Goal: Task Accomplishment & Management: Complete application form

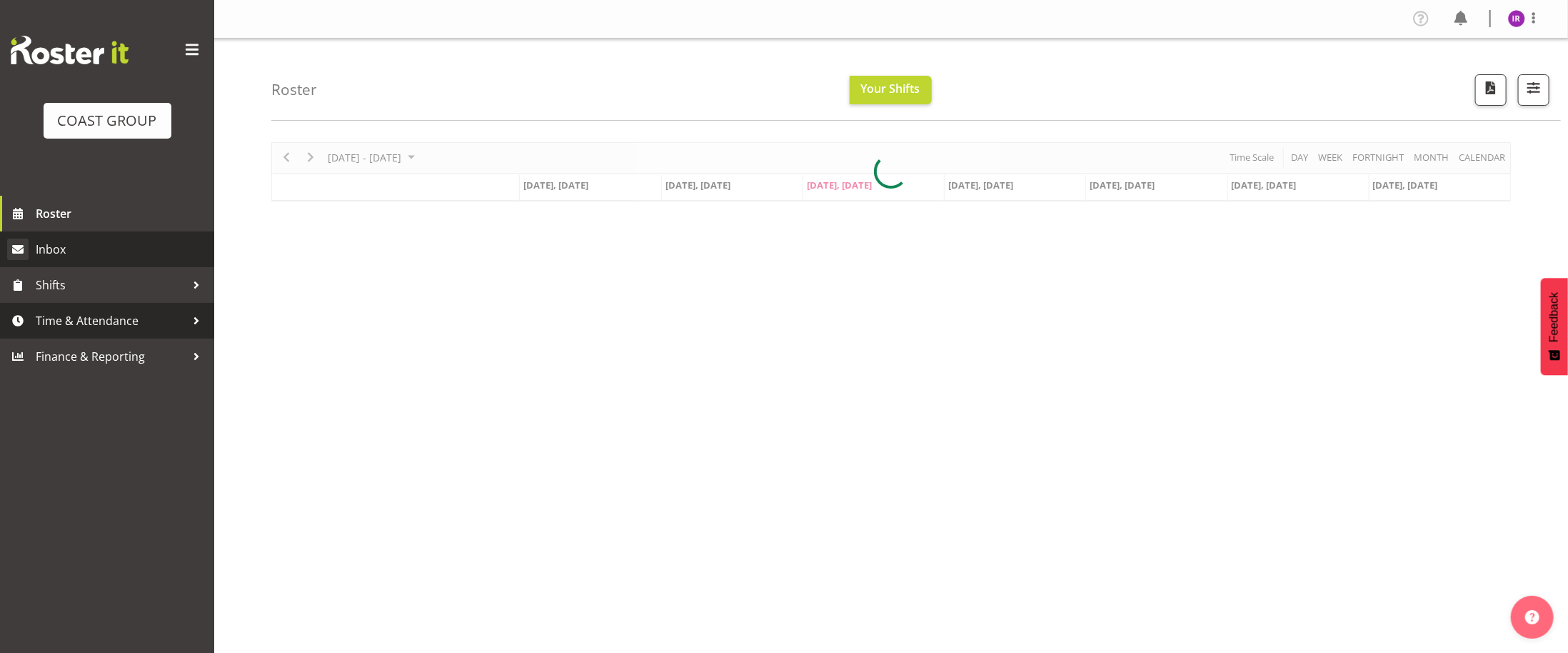
click at [131, 322] on span "Time & Attendance" at bounding box center [110, 321] width 150 height 21
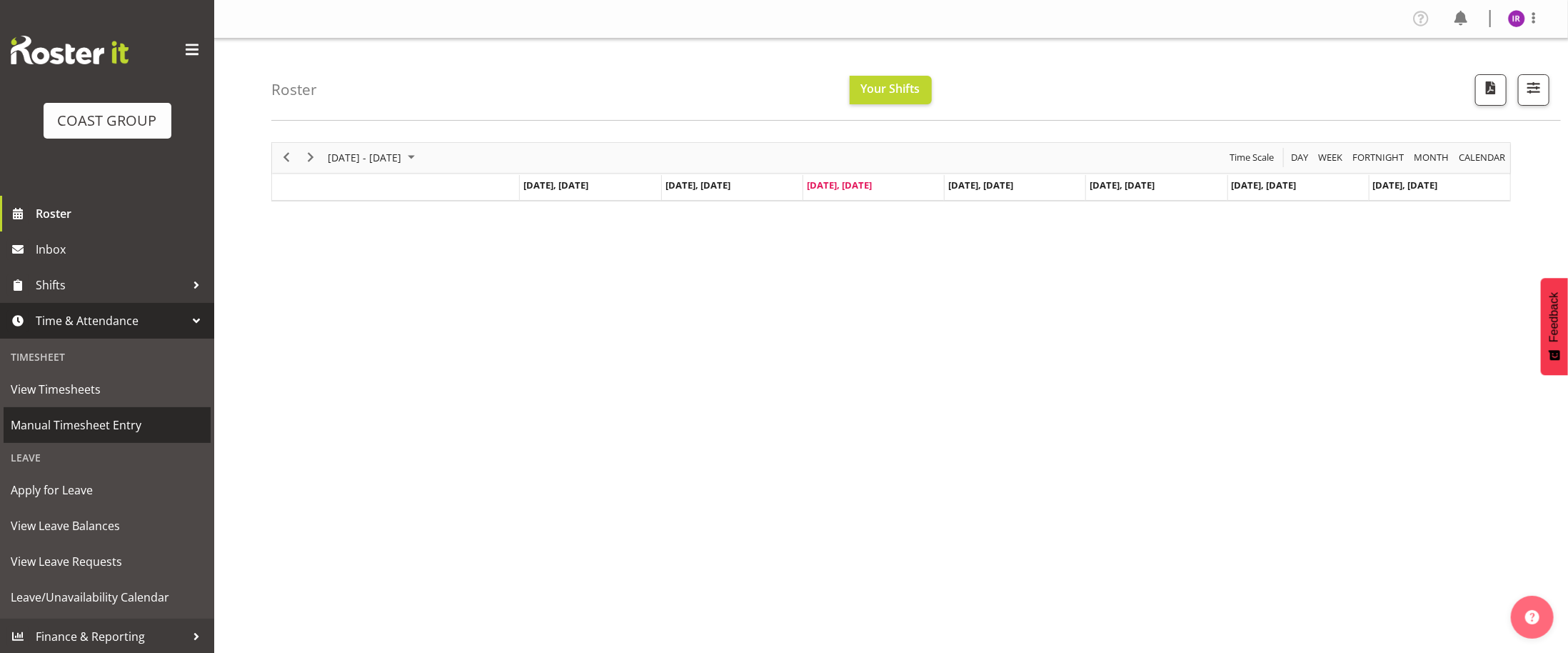
click at [107, 431] on span "Manual Timesheet Entry" at bounding box center [107, 425] width 193 height 21
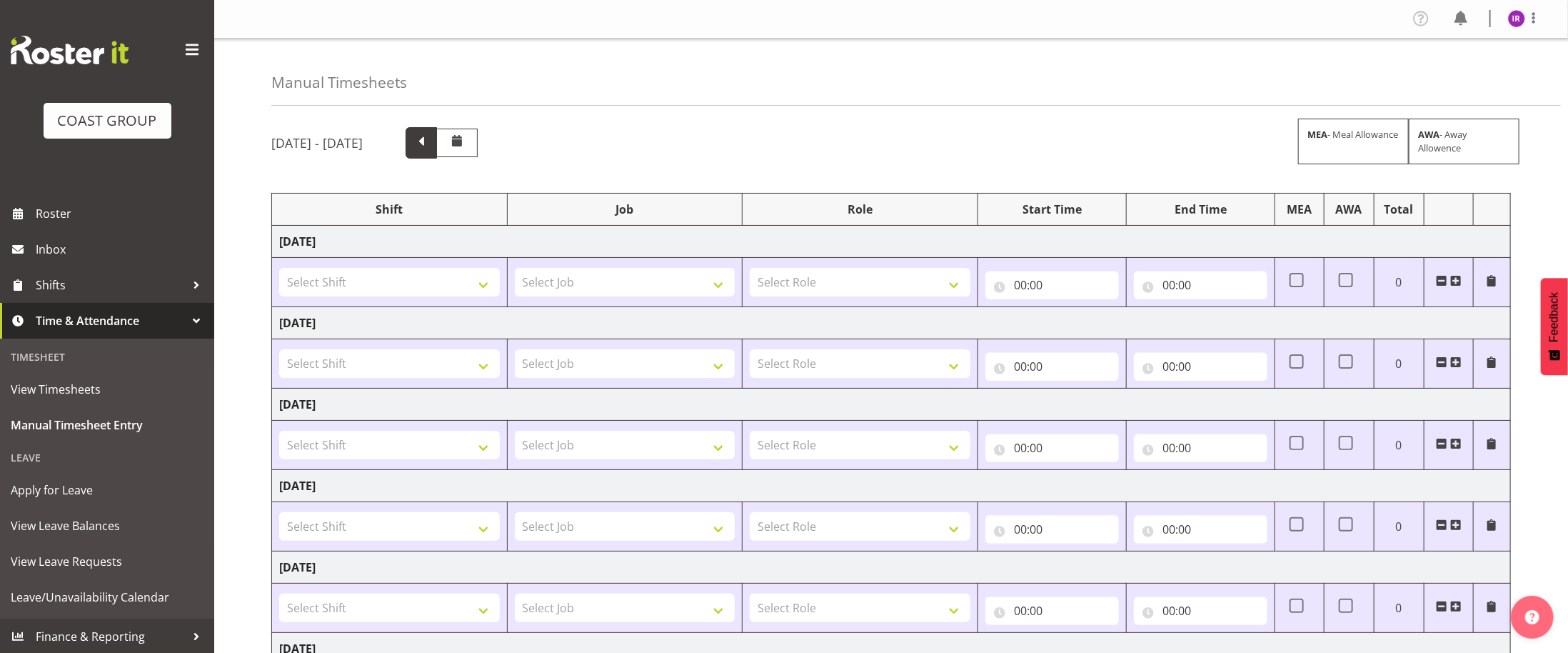
click at [437, 147] on span at bounding box center [421, 143] width 31 height 31
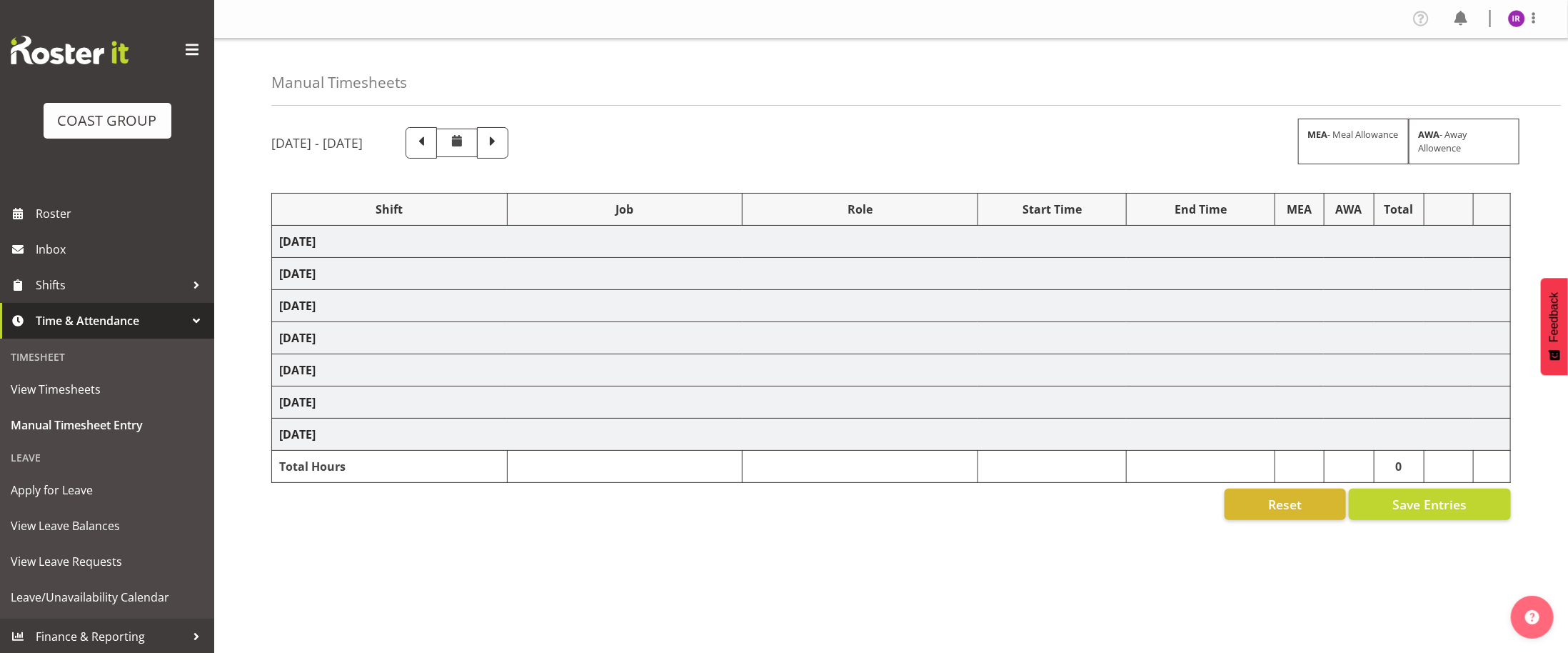
select select "56534"
select select "69"
select select "56534"
select select "69"
select select "56534"
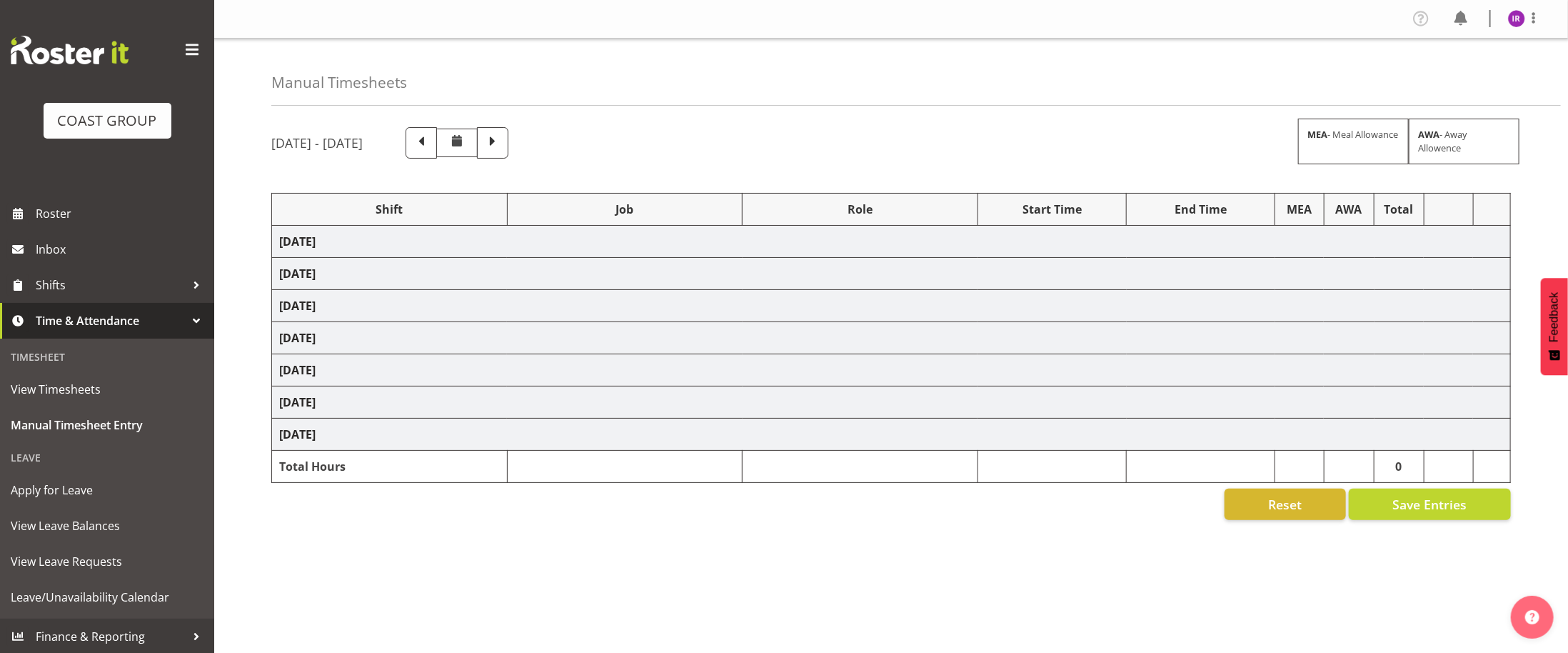
select select "10145"
select select "56536"
select select "69"
select select "56537"
select select "9013"
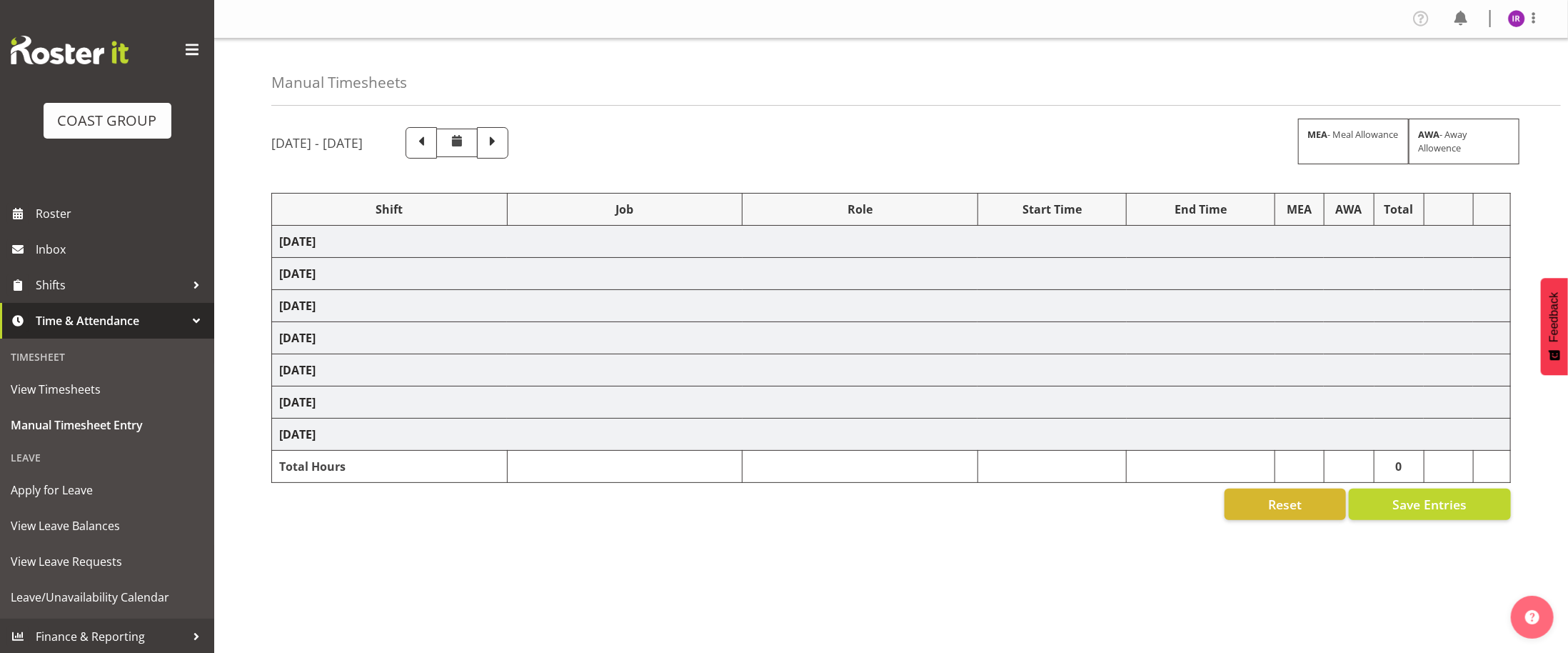
select select "57643"
select select "69"
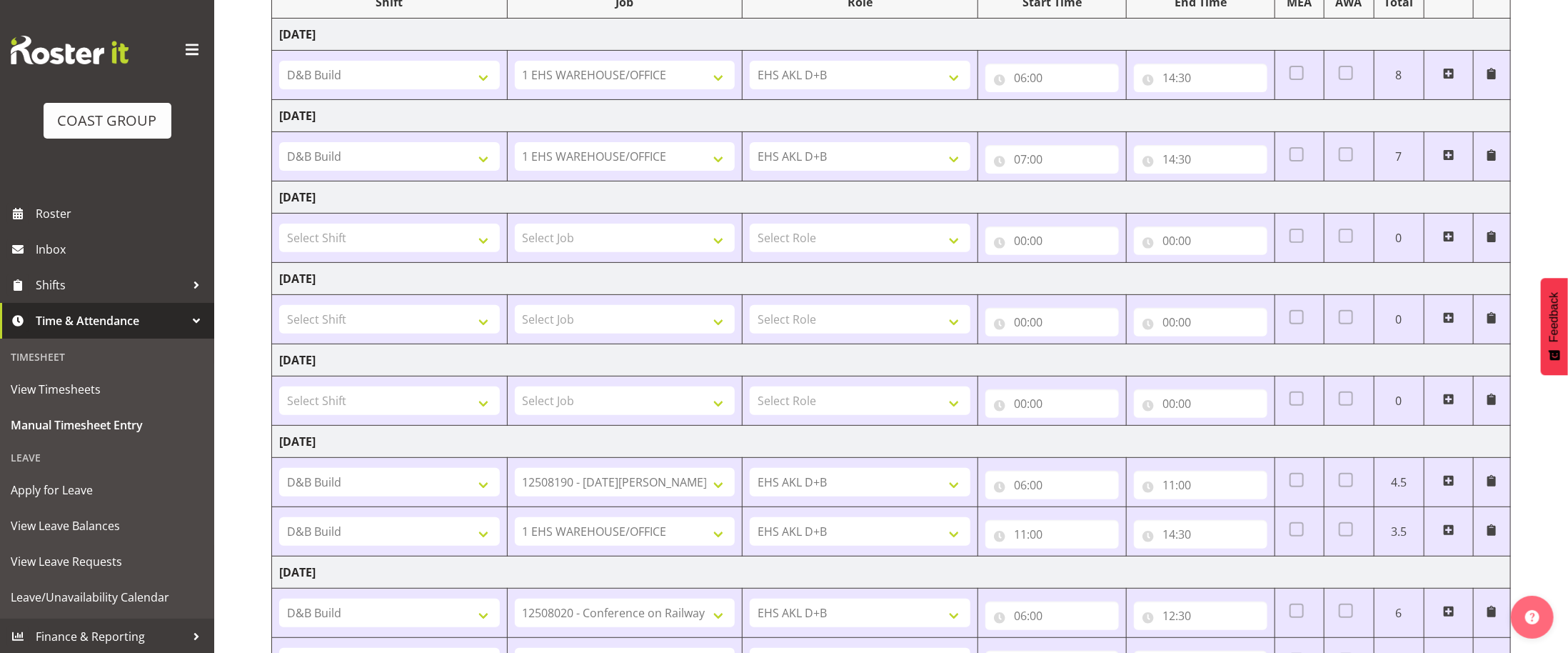
scroll to position [331, 0]
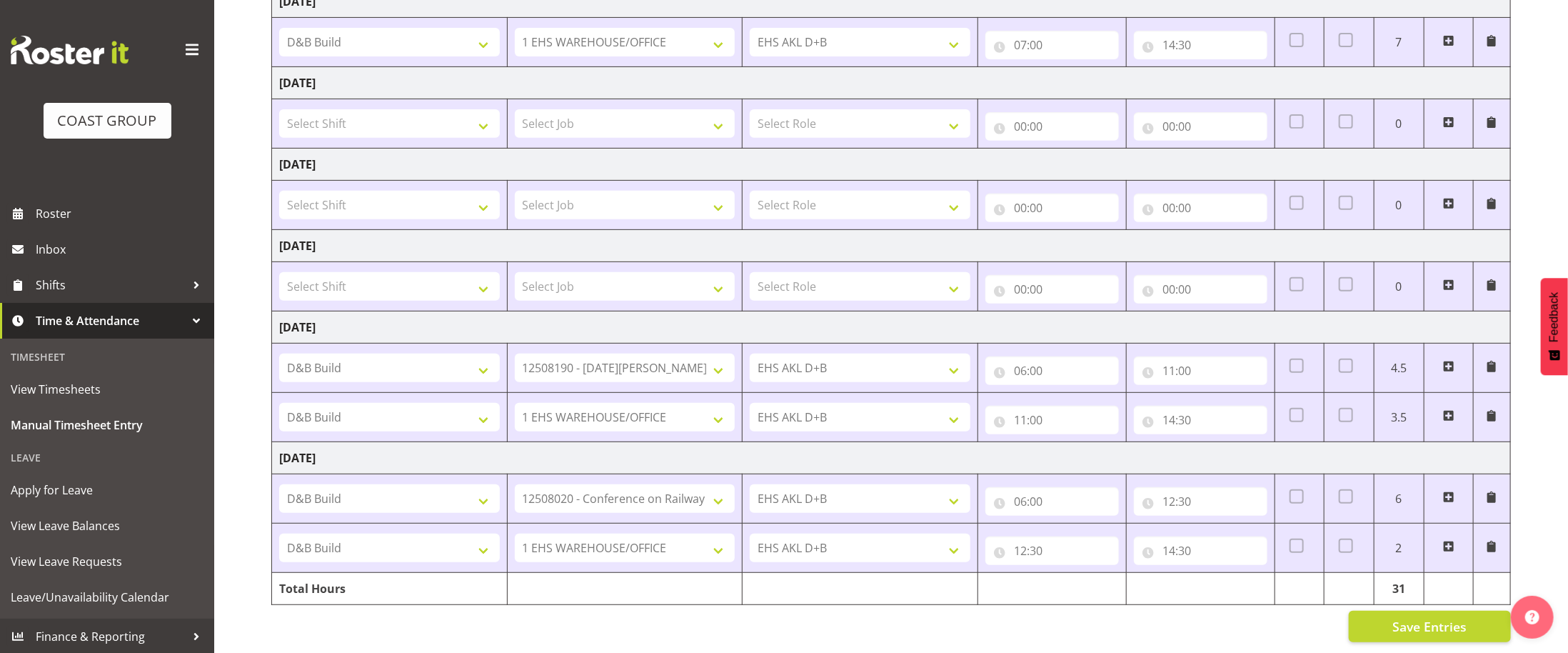
click at [1448, 545] on span at bounding box center [1448, 547] width 12 height 12
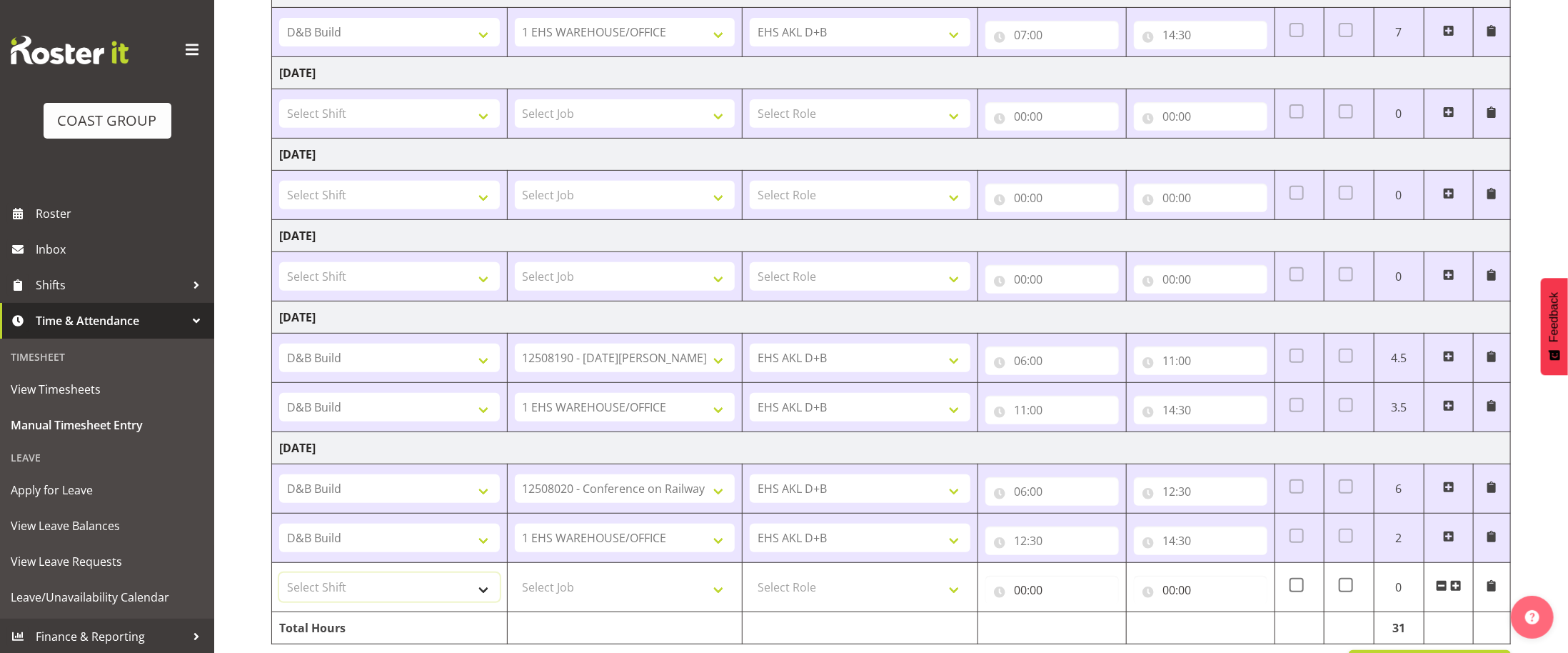
click at [411, 601] on select "Select Shift ABB Collection ABB Delivery AKL Baby Expo AKL Baby Expo Break AKL …" at bounding box center [390, 587] width 221 height 29
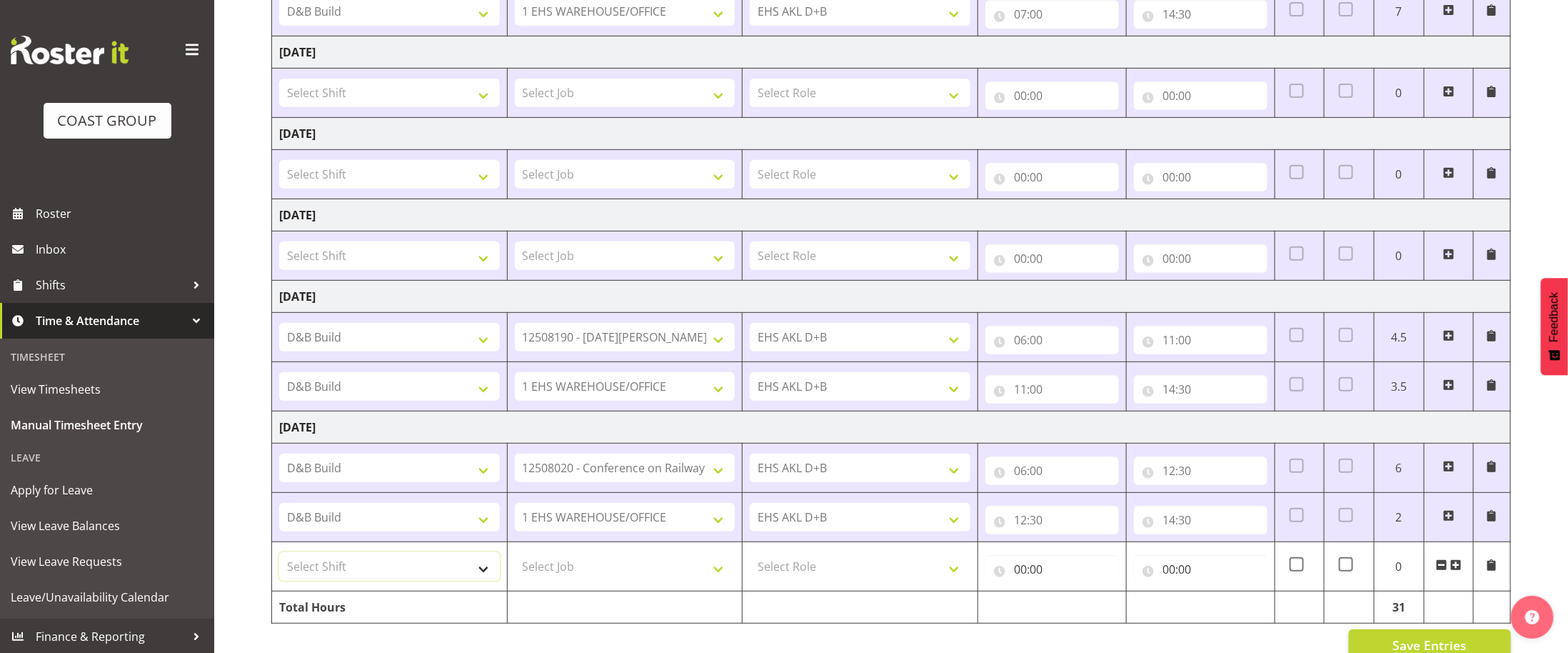
scroll to position [382, 0]
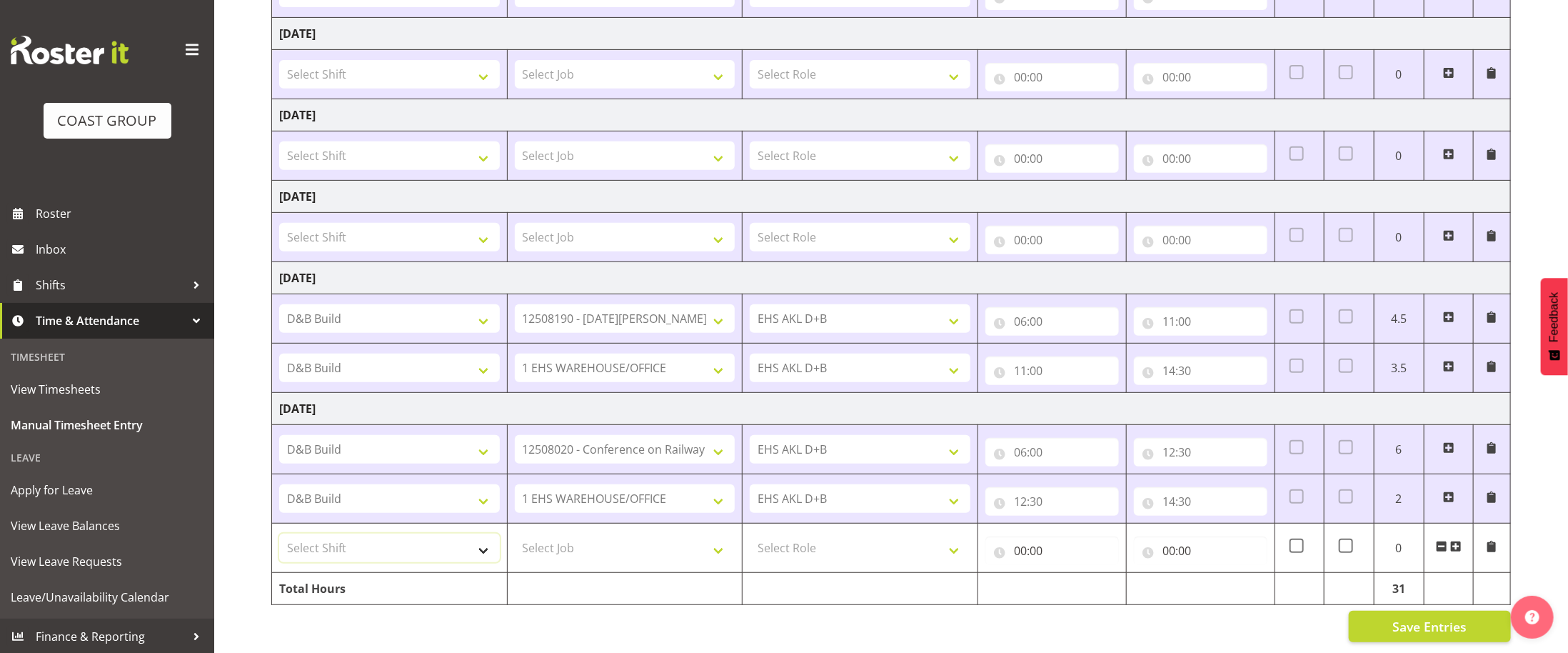
click at [397, 552] on select "Select Shift ABB Collection ABB Delivery AKL Baby Expo AKL Baby Expo Break AKL …" at bounding box center [390, 547] width 221 height 29
click at [417, 559] on select "Select Shift ABB Collection ABB Delivery AKL Baby Expo AKL Baby Expo Break AKL …" at bounding box center [390, 547] width 221 height 29
click at [419, 549] on select "Select Shift ABB Collection ABB Delivery AKL Baby Expo AKL Baby Expo Break AKL …" at bounding box center [390, 547] width 221 height 29
click at [467, 545] on select "Select Shift ABB Collection ABB Delivery AKL Baby Expo AKL Baby Expo Break AKL …" at bounding box center [390, 547] width 221 height 29
click at [538, 589] on td at bounding box center [625, 589] width 236 height 32
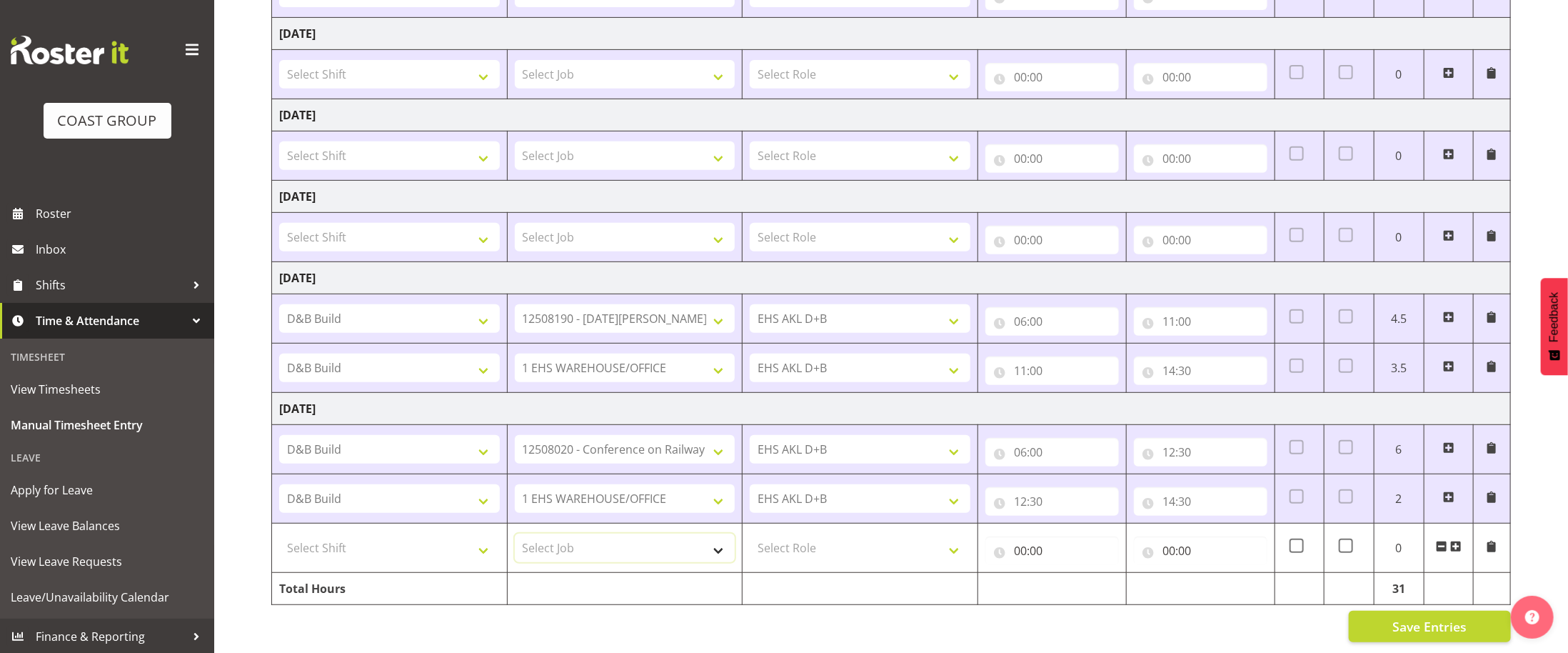
click at [552, 541] on select "Select Job 1 Carlton Events 1 [PERSON_NAME][GEOGRAPHIC_DATA] 1 [PERSON_NAME][GE…" at bounding box center [625, 547] width 221 height 29
select select "69"
click at [514, 533] on select "Select Job 1 Carlton Events 1 [PERSON_NAME][GEOGRAPHIC_DATA] 1 [PERSON_NAME][GE…" at bounding box center [625, 547] width 221 height 29
click at [329, 556] on select "Select Shift ABB Collection ABB Delivery AKL Baby Expo AKL Baby Expo Break AKL …" at bounding box center [390, 547] width 221 height 29
click at [1172, 495] on div "14:30 00 01 02 03 04 05 06 07 08 09 10 11 12 13 14 15 16 17 18 19 20 21 22 23 :…" at bounding box center [1200, 501] width 134 height 29
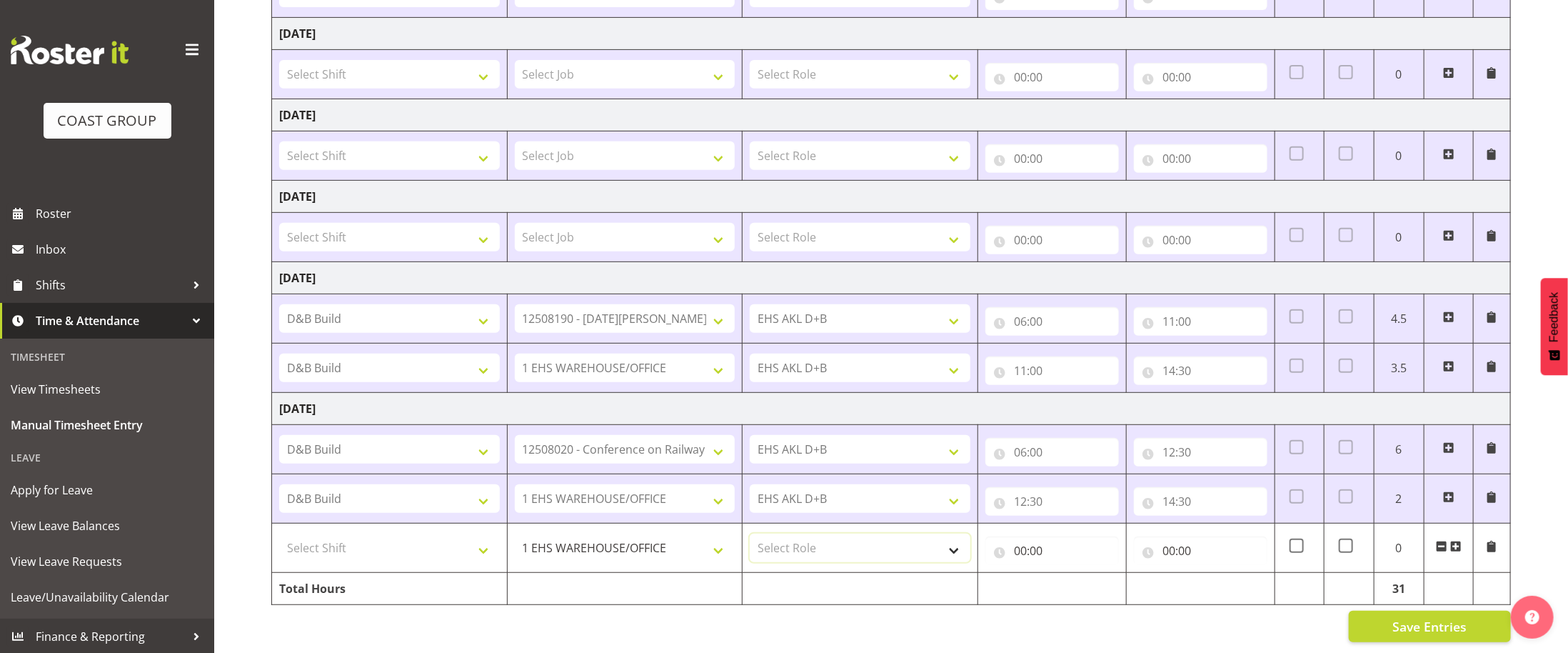
click at [835, 551] on select "Select Role EHS AKL D+B" at bounding box center [860, 547] width 221 height 29
select select "194"
click at [749, 533] on select "Select Role EHS AKL D+B" at bounding box center [860, 547] width 221 height 29
click at [378, 545] on select "Select Shift ABB Collection ABB Delivery AKL Baby Expo AKL Baby Expo Break AKL …" at bounding box center [390, 547] width 221 height 29
click at [422, 637] on div "Save Entries" at bounding box center [890, 626] width 1239 height 31
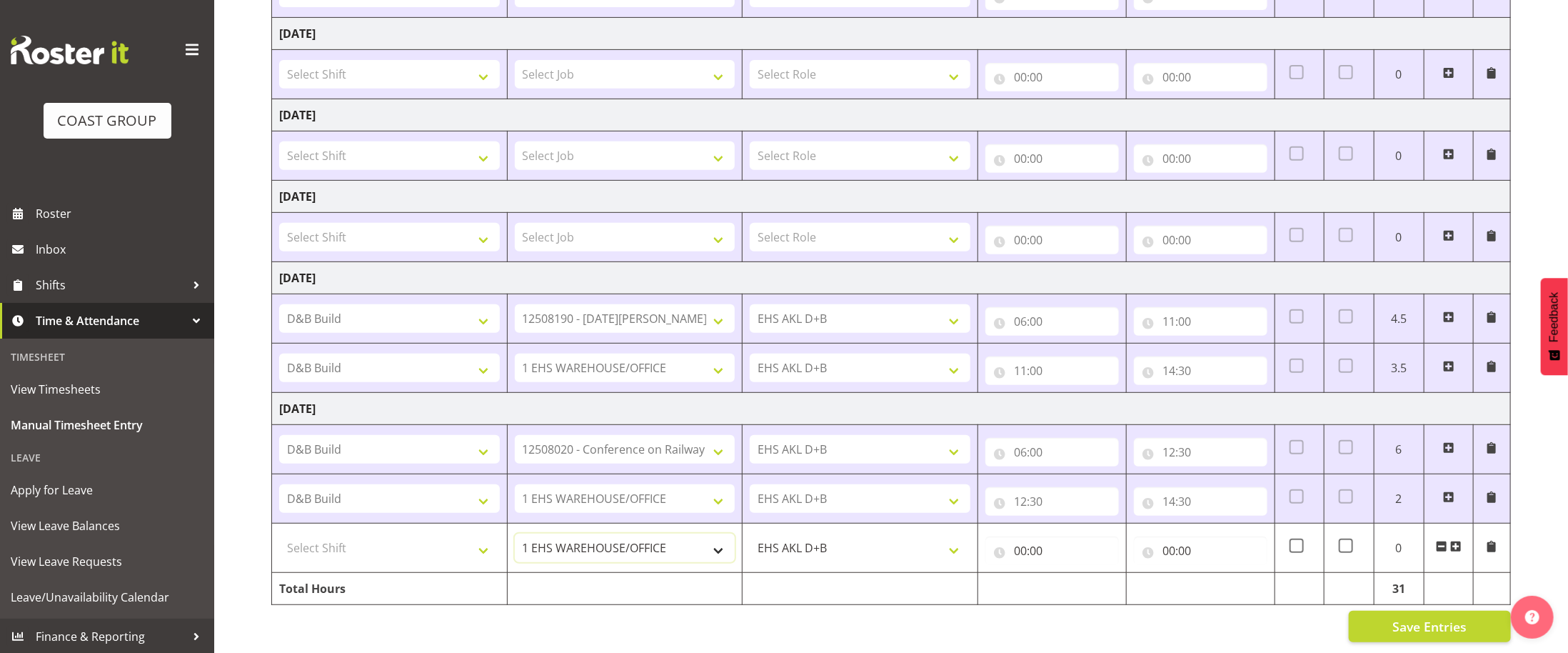
click at [700, 546] on select "1 Carlton Events 1 [PERSON_NAME] 1 [PERSON_NAME][GEOGRAPHIC_DATA] 1 EHS WAREHOU…" at bounding box center [625, 547] width 221 height 29
select select "10200"
click at [514, 533] on select "1 Carlton Events 1 [PERSON_NAME] 1 [PERSON_NAME][GEOGRAPHIC_DATA] 1 EHS WAREHOU…" at bounding box center [625, 547] width 221 height 29
click at [392, 547] on select "Select Shift ABB Collection ABB Delivery AKL Baby Expo AKL Baby Expo Break AKL …" at bounding box center [390, 547] width 221 height 29
click at [730, 615] on div "Save Entries" at bounding box center [890, 626] width 1239 height 31
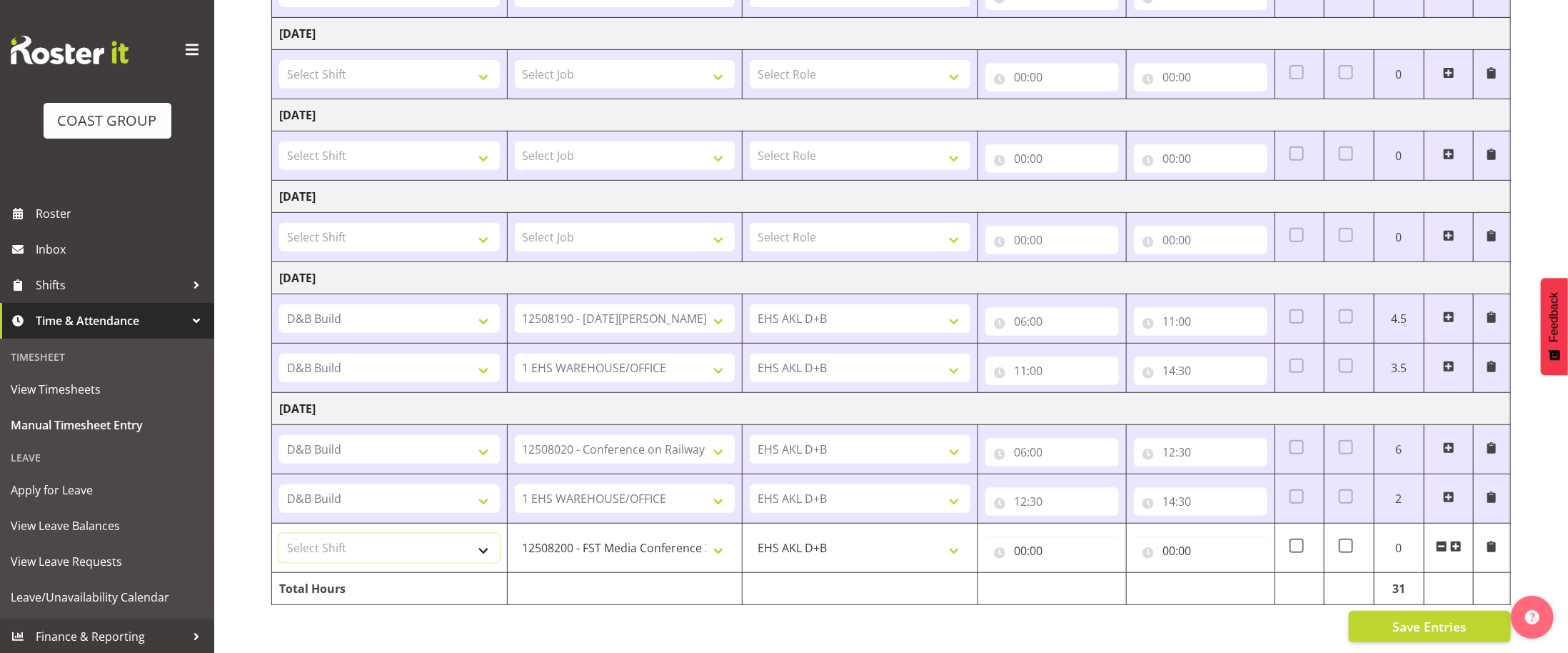
click at [454, 545] on select "Select Shift ABB Collection ABB Delivery AKL Baby Expo AKL Baby Expo Break AKL …" at bounding box center [390, 547] width 221 height 29
click at [481, 610] on div "Save Entries" at bounding box center [890, 626] width 1239 height 31
click at [386, 539] on select "Select Shift ABB Collection ABB Delivery AKL Baby Expo AKL Baby Expo Break AKL …" at bounding box center [390, 547] width 221 height 29
select select "27993"
click at [279, 533] on select "Select Shift ABB Collection ABB Delivery AKL Baby Expo AKL Baby Expo Break AKL …" at bounding box center [390, 547] width 221 height 29
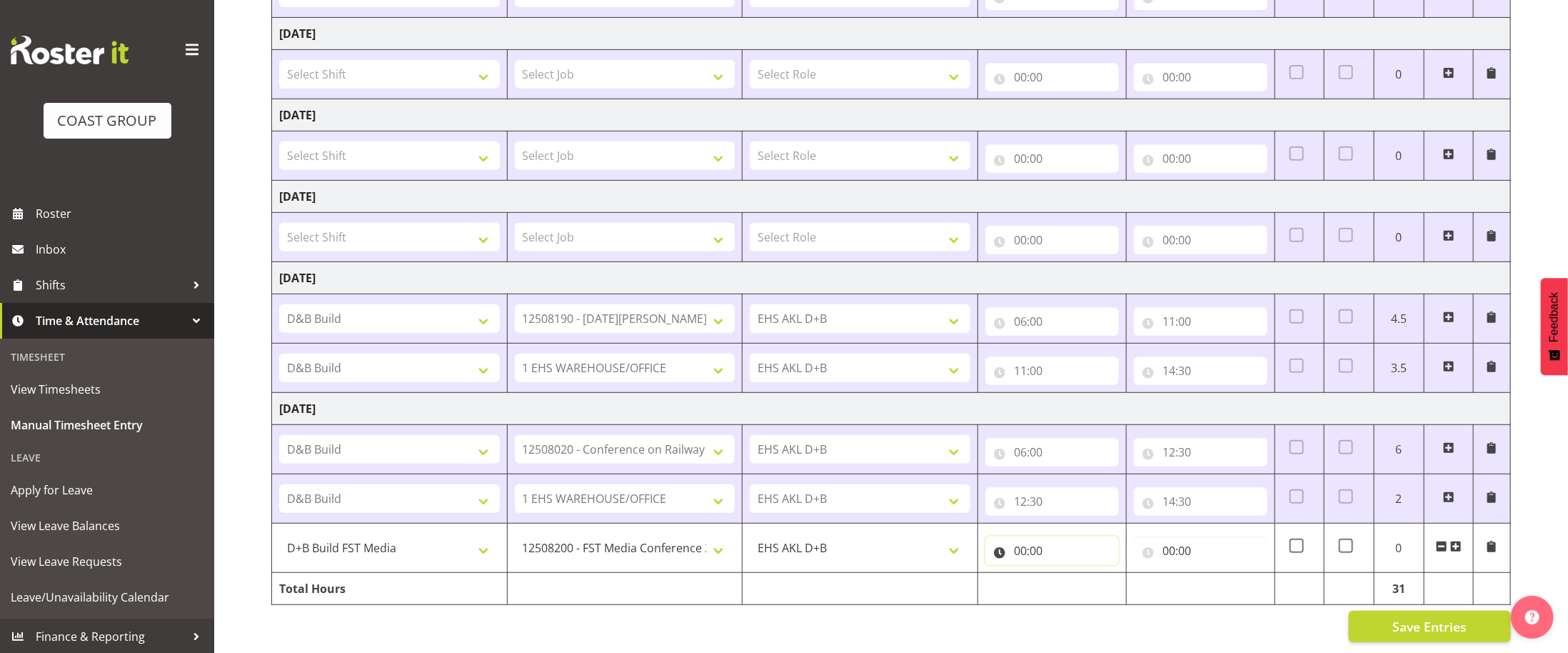
click at [1005, 552] on input "00:00" at bounding box center [1052, 550] width 134 height 29
click at [1075, 592] on select "00 01 02 03 04 05 06 07 08 09 10 11 12 13 14 15 16 17 18 19 20 21 22 23" at bounding box center [1082, 587] width 32 height 29
select select "14"
click at [1067, 573] on select "00 01 02 03 04 05 06 07 08 09 10 11 12 13 14 15 16 17 18 19 20 21 22 23" at bounding box center [1082, 587] width 32 height 29
type input "14:00"
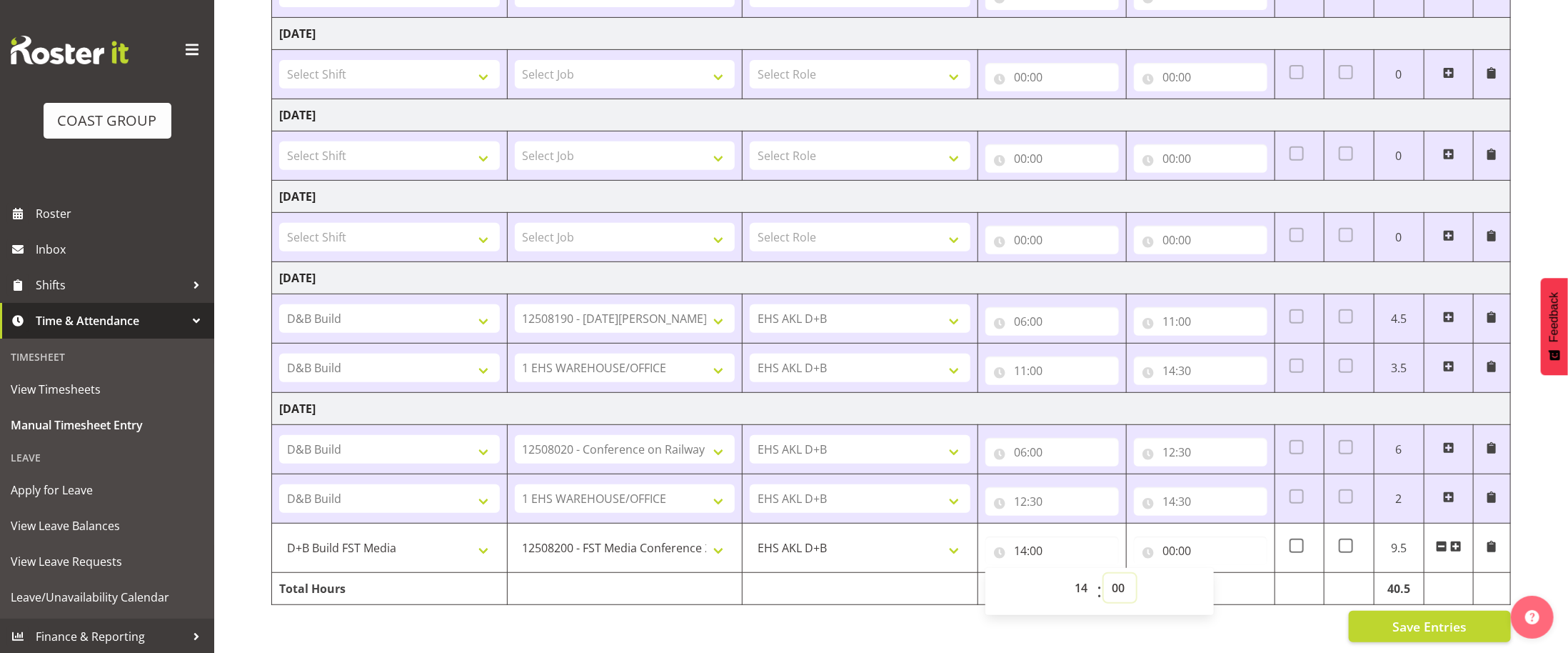
click at [1122, 586] on select "00 01 02 03 04 05 06 07 08 09 10 11 12 13 14 15 16 17 18 19 20 21 22 23 24 25 2…" at bounding box center [1120, 587] width 32 height 29
click at [1129, 588] on select "00 01 02 03 04 05 06 07 08 09 10 11 12 13 14 15 16 17 18 19 20 21 22 23 24 25 2…" at bounding box center [1120, 587] width 32 height 29
select select "30"
click at [1104, 573] on select "00 01 02 03 04 05 06 07 08 09 10 11 12 13 14 15 16 17 18 19 20 21 22 23 24 25 2…" at bounding box center [1120, 587] width 32 height 29
type input "14:30"
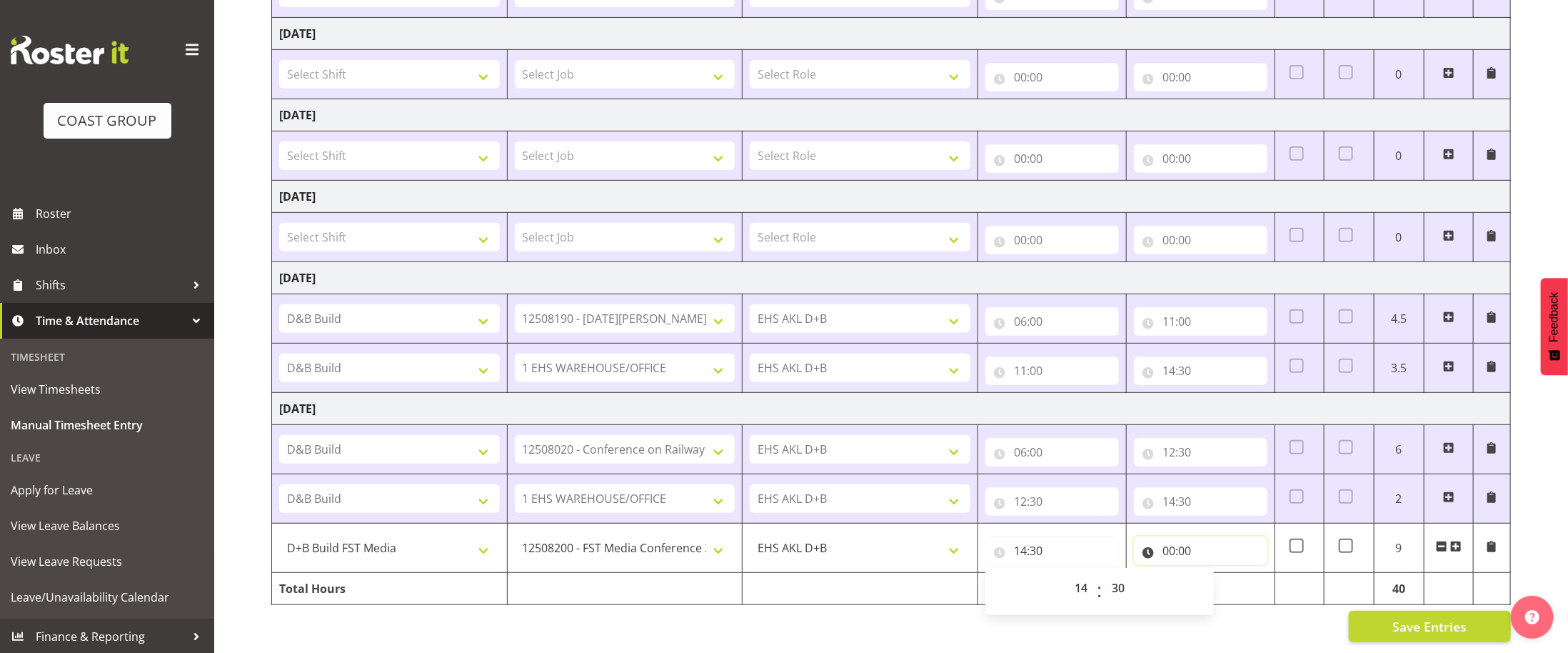
click at [1175, 547] on input "00:00" at bounding box center [1200, 550] width 134 height 29
click at [1226, 590] on select "00 01 02 03 04 05 06 07 08 09 10 11 12 13 14 15 16 17 18 19 20 21 22 23" at bounding box center [1231, 587] width 32 height 29
select select "18"
click at [1215, 573] on select "00 01 02 03 04 05 06 07 08 09 10 11 12 13 14 15 16 17 18 19 20 21 22 23" at bounding box center [1231, 587] width 32 height 29
type input "18:00"
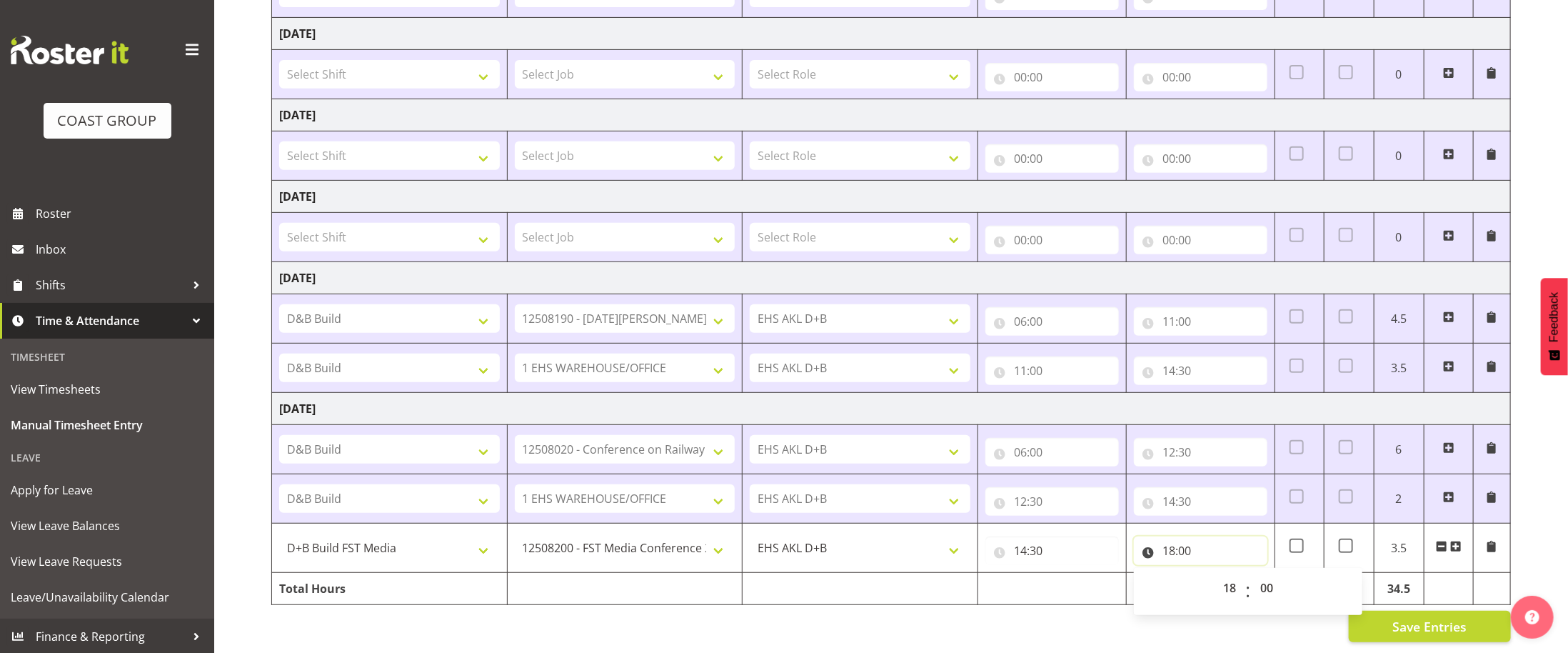
click at [1190, 552] on input "18:00" at bounding box center [1200, 550] width 134 height 29
click at [1194, 547] on input "18:00" at bounding box center [1200, 550] width 134 height 29
click at [1261, 596] on select "00 01 02 03 04 05 06 07 08 09 10 11 12 13 14 15 16 17 18 19 20 21 22 23 24 25 2…" at bounding box center [1268, 587] width 32 height 29
select select "30"
click at [1252, 573] on select "00 01 02 03 04 05 06 07 08 09 10 11 12 13 14 15 16 17 18 19 20 21 22 23 24 25 2…" at bounding box center [1268, 587] width 32 height 29
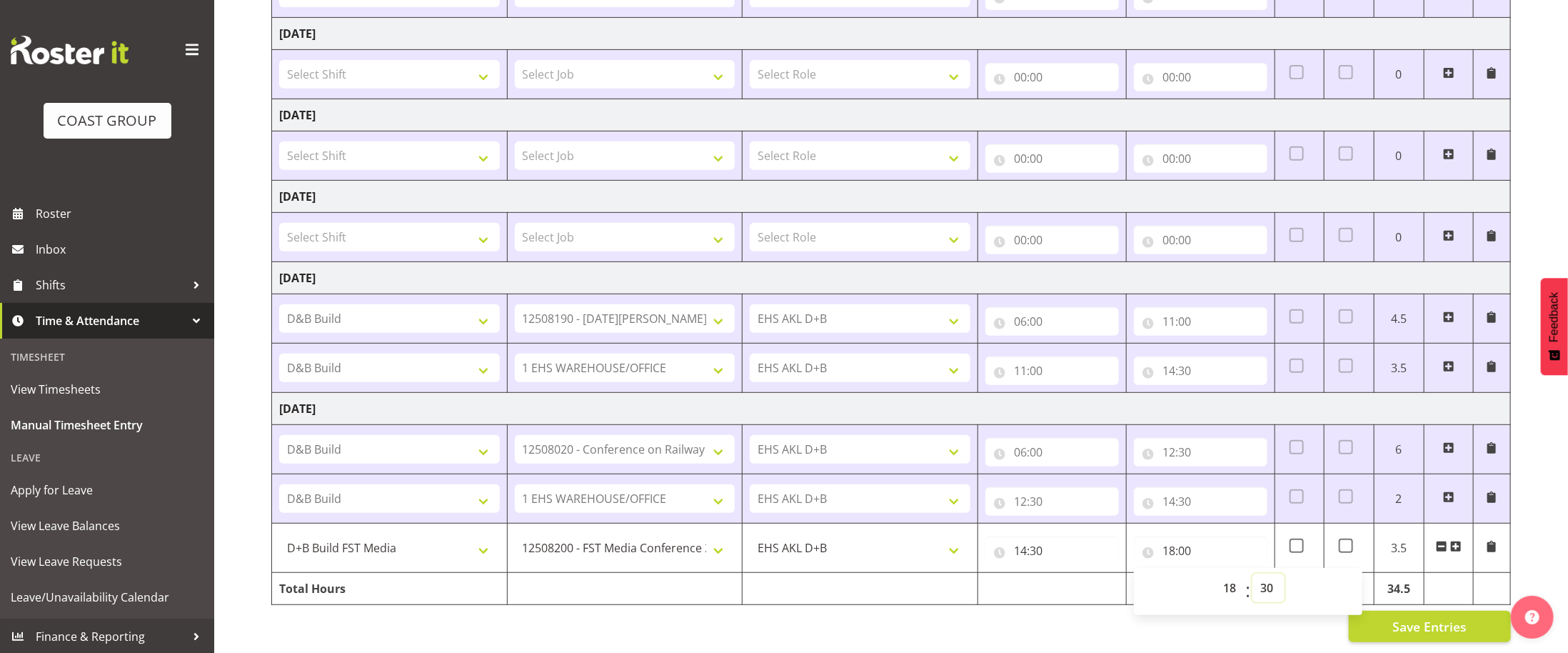
type input "18:30"
click at [1099, 635] on div "Save Entries" at bounding box center [890, 626] width 1239 height 31
click at [1453, 631] on span "Save Entries" at bounding box center [1430, 626] width 74 height 19
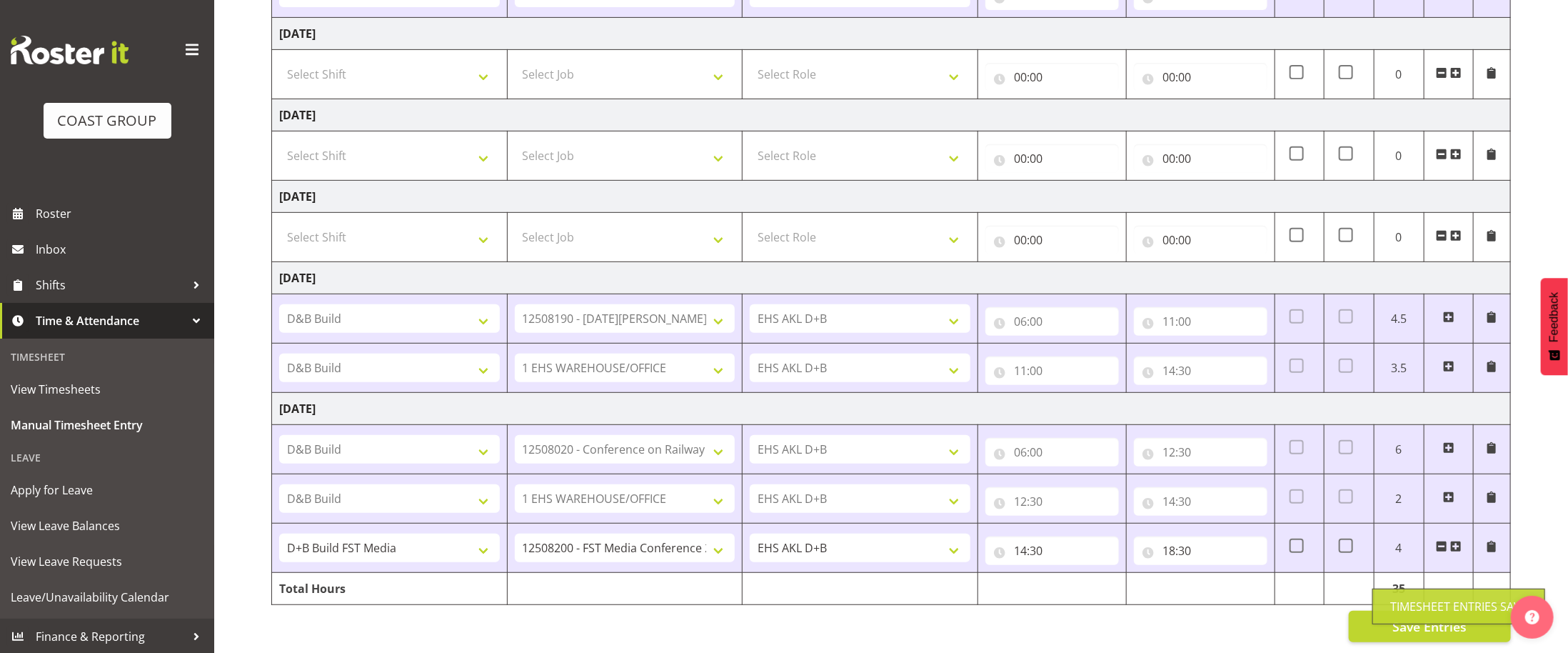
click at [1250, 625] on div "Save Entries" at bounding box center [890, 626] width 1239 height 31
click at [863, 630] on div "Save Entries" at bounding box center [890, 626] width 1239 height 31
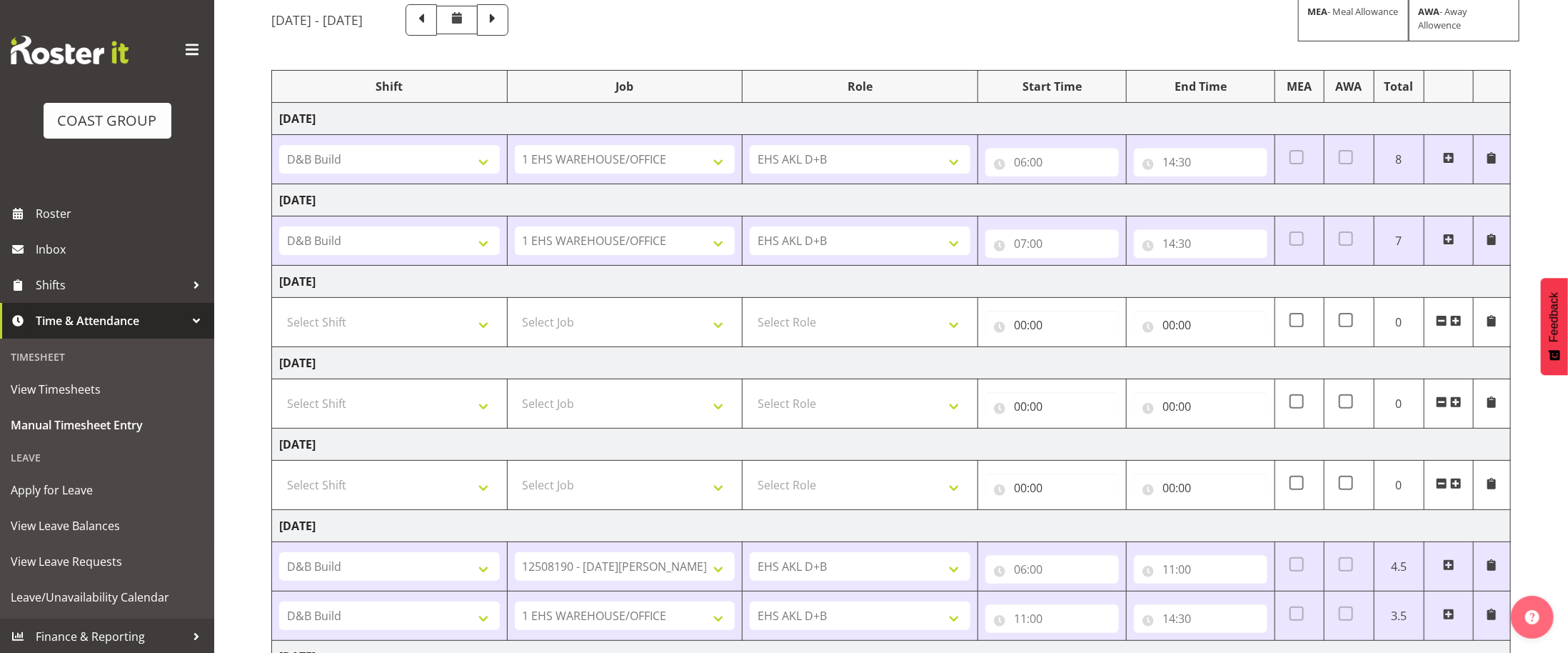
scroll to position [0, 0]
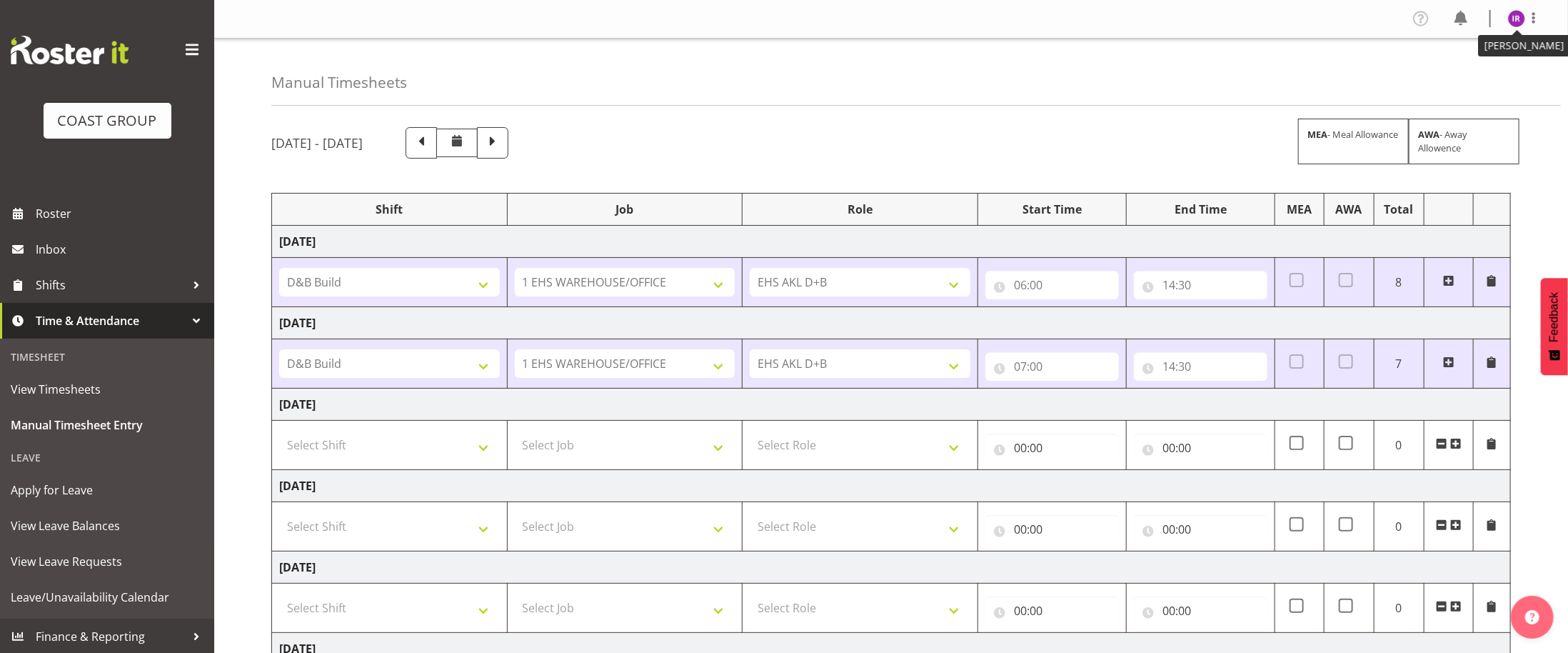
click at [1520, 20] on img at bounding box center [1516, 18] width 17 height 17
click at [1486, 72] on link "Log Out" at bounding box center [1473, 74] width 137 height 26
